Goal: Information Seeking & Learning: Learn about a topic

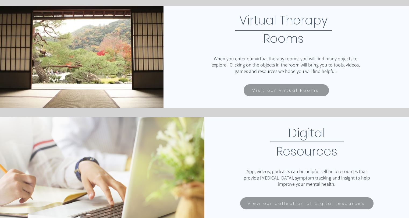
scroll to position [296, 0]
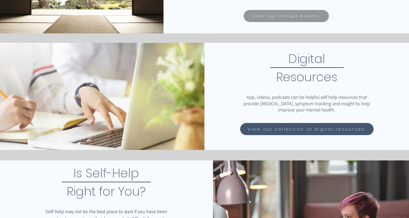
click at [313, 126] on span "View our collection of digital resources" at bounding box center [305, 129] width 117 height 6
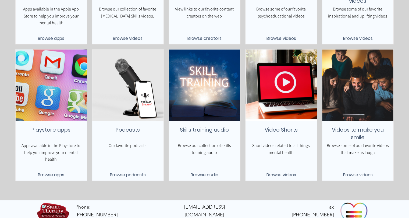
scroll to position [213, 0]
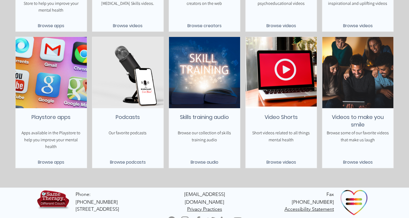
click at [131, 163] on span "Browse podcasts" at bounding box center [128, 162] width 36 height 7
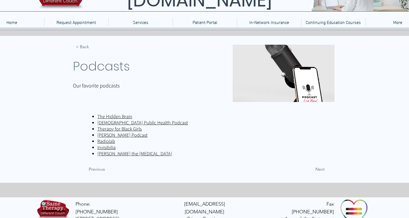
scroll to position [48, 0]
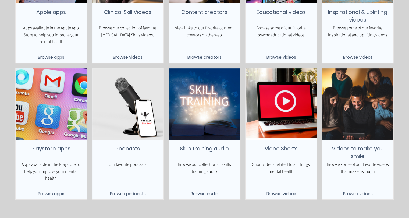
scroll to position [213, 0]
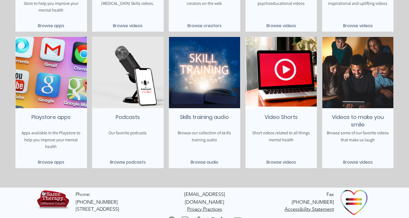
click at [206, 162] on span "Browse audio" at bounding box center [204, 162] width 28 height 7
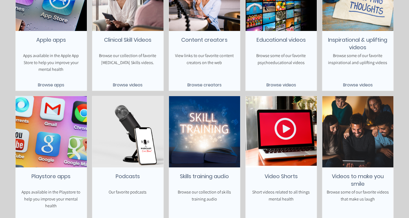
scroll to position [186, 0]
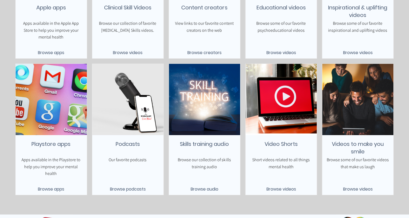
click at [279, 190] on span "Browse videos" at bounding box center [281, 188] width 30 height 7
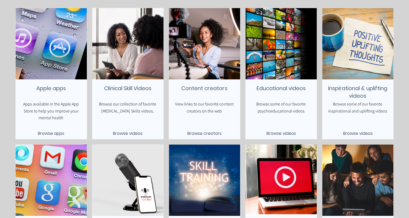
scroll to position [79, 0]
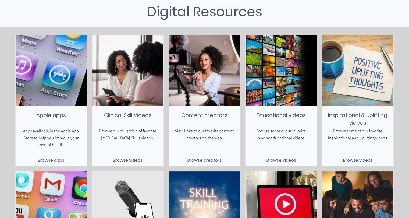
click at [130, 161] on span "Browse videos" at bounding box center [128, 160] width 30 height 7
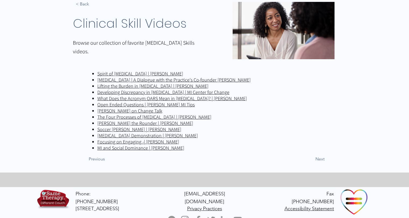
scroll to position [81, 0]
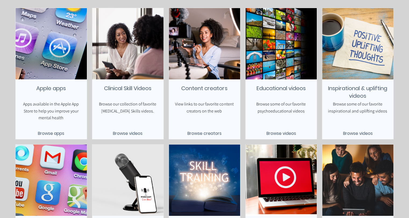
scroll to position [132, 0]
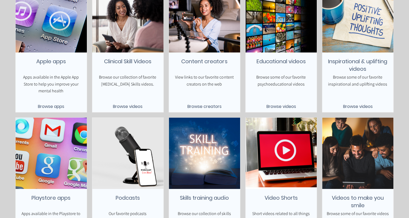
click at [286, 107] on span "Browse videos" at bounding box center [281, 106] width 30 height 7
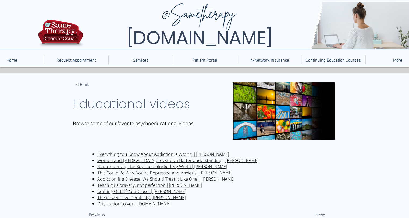
scroll to position [27, 0]
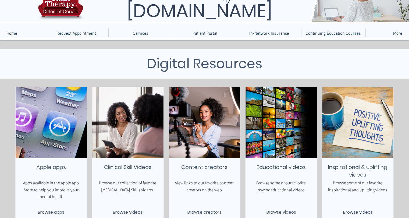
scroll to position [132, 0]
